Goal: Check status: Check status

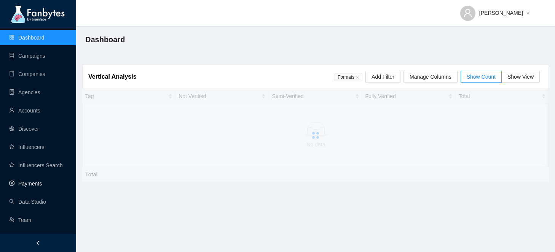
click at [40, 182] on link "Payments" at bounding box center [25, 184] width 33 height 6
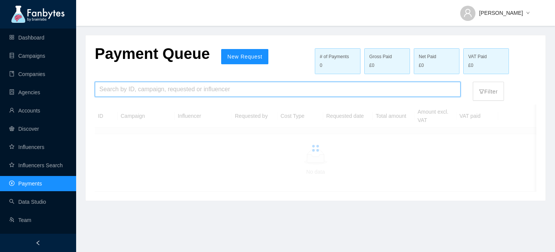
click at [150, 86] on input "search" at bounding box center [277, 89] width 357 height 14
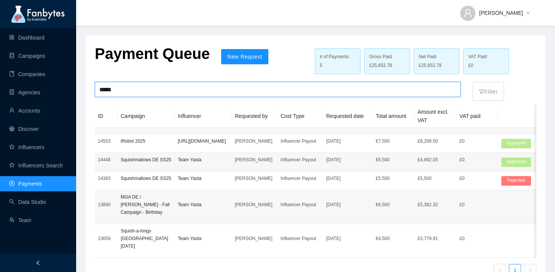
click at [140, 89] on input "*****" at bounding box center [277, 89] width 357 height 14
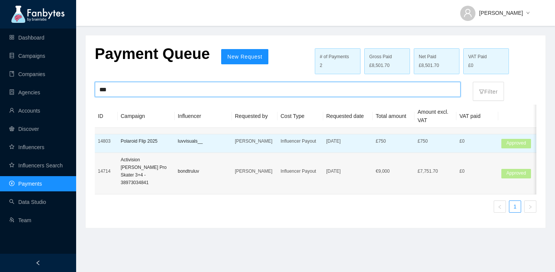
type input "***"
click at [356, 149] on td "[DATE]" at bounding box center [347, 143] width 49 height 19
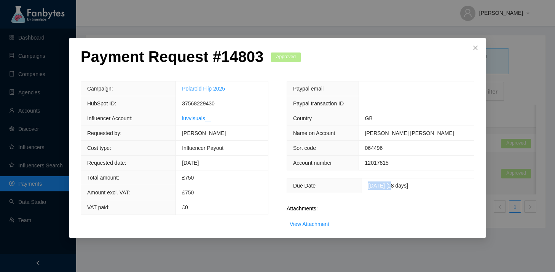
drag, startPoint x: 387, startPoint y: 185, endPoint x: 354, endPoint y: 187, distance: 32.8
click at [362, 187] on td "[DATE] [28 days]" at bounding box center [418, 186] width 112 height 14
copy span "[DATE]"
drag, startPoint x: 260, startPoint y: 61, endPoint x: 207, endPoint y: 60, distance: 53.7
click at [207, 60] on p "Payment Request # 14803" at bounding box center [172, 57] width 183 height 18
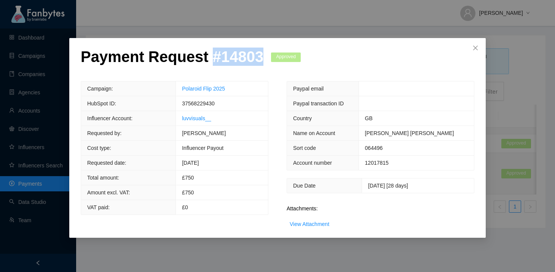
copy p "# 14803"
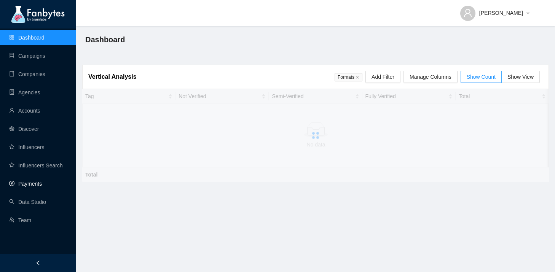
click at [27, 182] on link "Payments" at bounding box center [25, 184] width 33 height 6
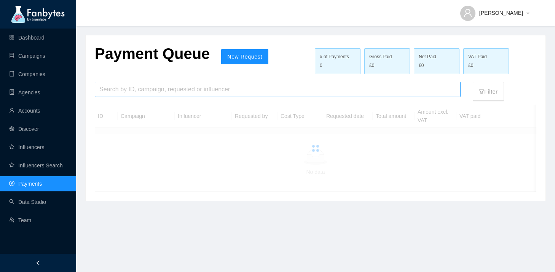
click at [166, 87] on input "search" at bounding box center [277, 89] width 357 height 14
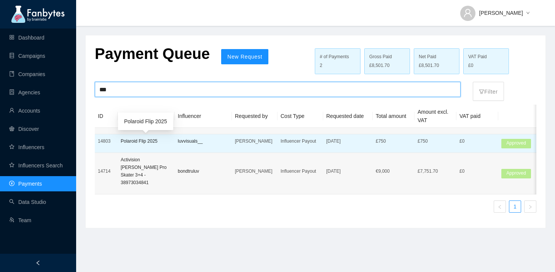
type input "***"
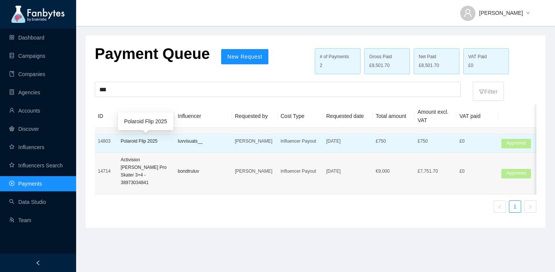
click at [155, 144] on p "Polaroid Flip 2025" at bounding box center [146, 141] width 51 height 8
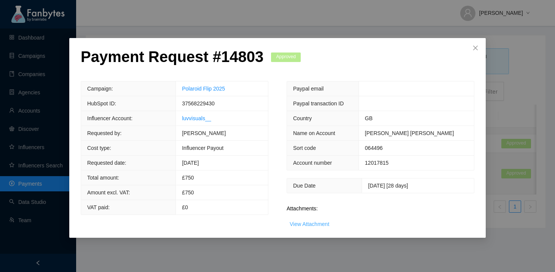
click at [311, 225] on link "View Attachment" at bounding box center [310, 224] width 40 height 6
drag, startPoint x: 348, startPoint y: 149, endPoint x: 289, endPoint y: 148, distance: 58.6
click at [289, 148] on th "Sort code" at bounding box center [323, 148] width 72 height 15
copy span "Sort code"
click at [316, 221] on link "View Attachment" at bounding box center [310, 224] width 40 height 6
